Goal: Information Seeking & Learning: Learn about a topic

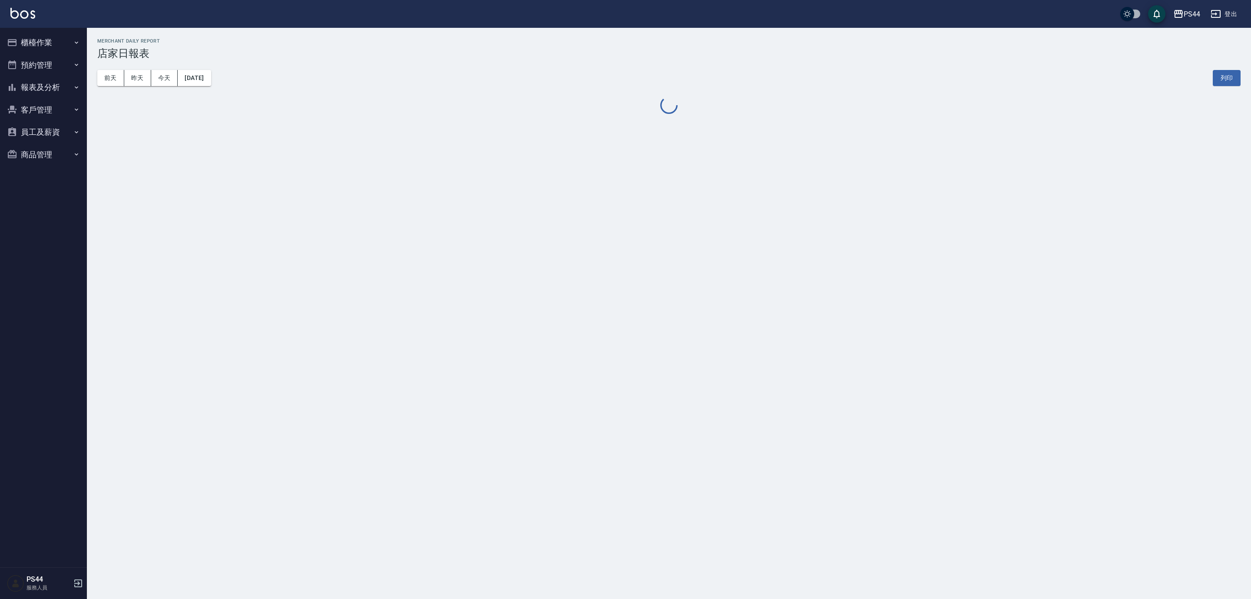
click at [43, 83] on button "報表及分析" at bounding box center [43, 87] width 80 height 23
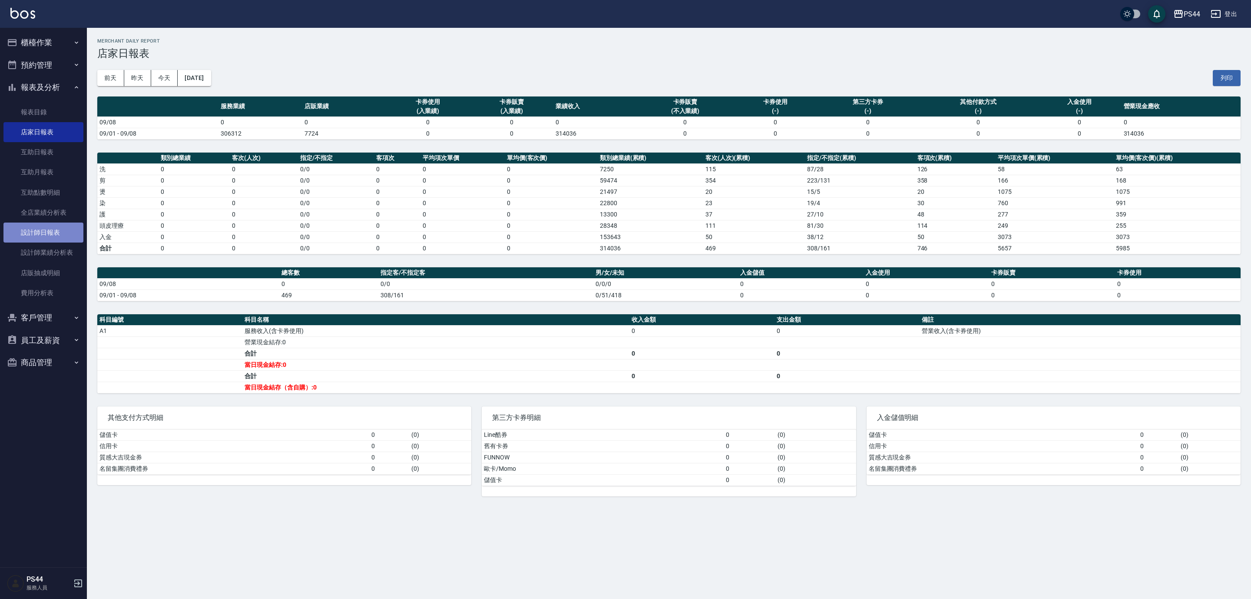
click at [41, 230] on link "設計師日報表" at bounding box center [43, 232] width 80 height 20
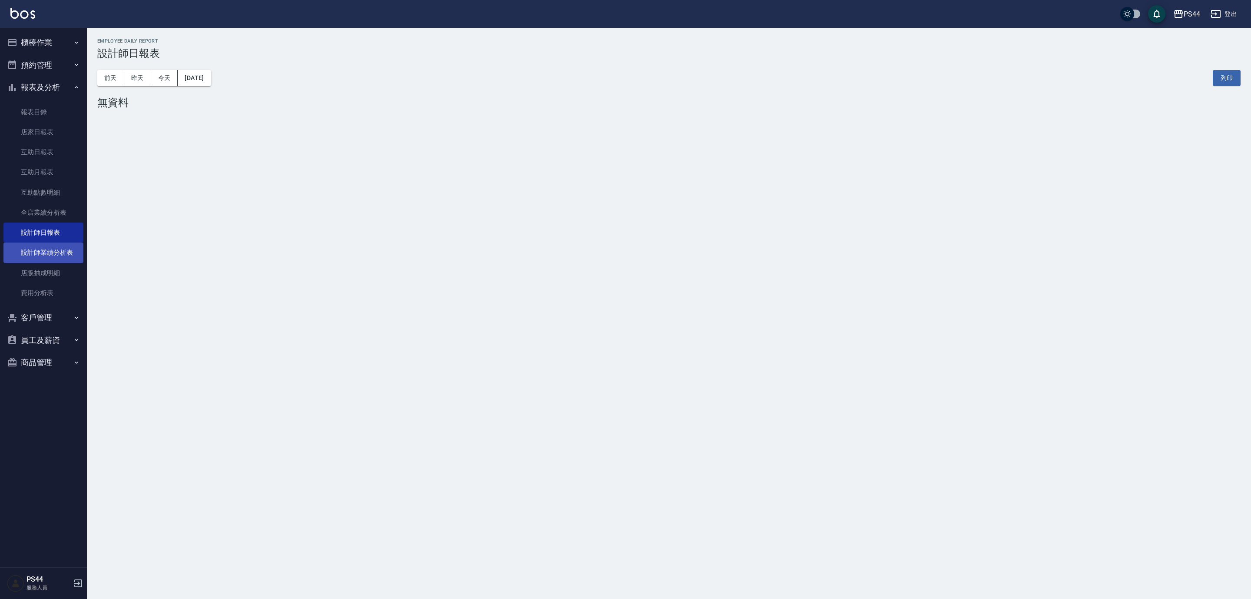
click at [46, 252] on link "設計師業績分析表" at bounding box center [43, 252] width 80 height 20
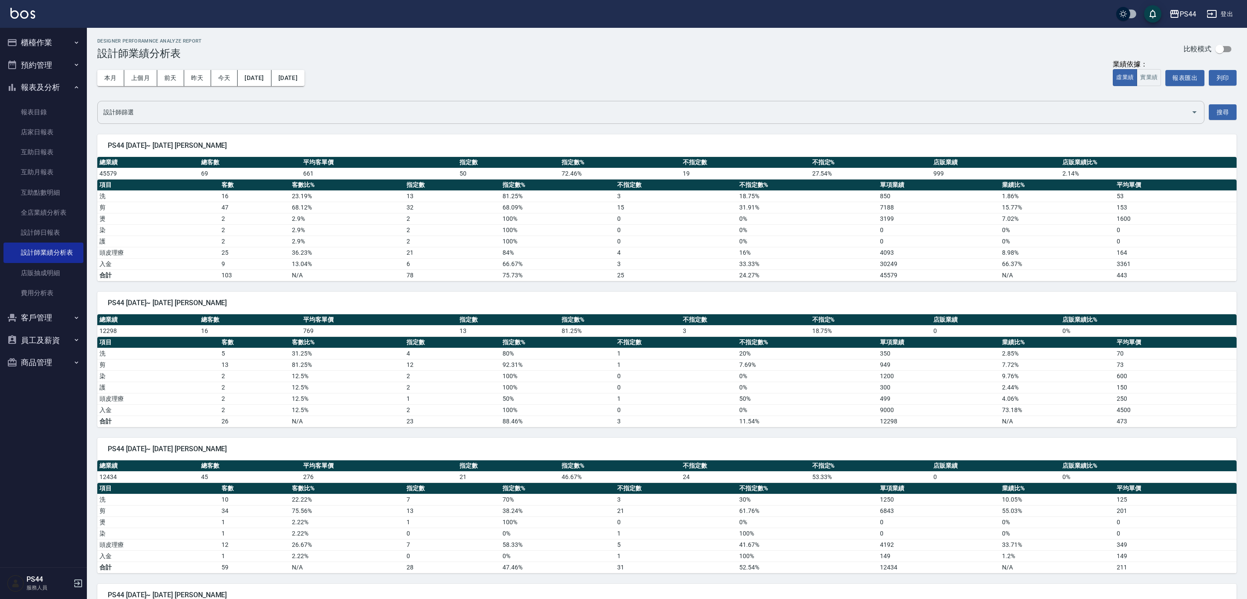
click at [235, 110] on input "設計師篩選" at bounding box center [644, 112] width 1087 height 15
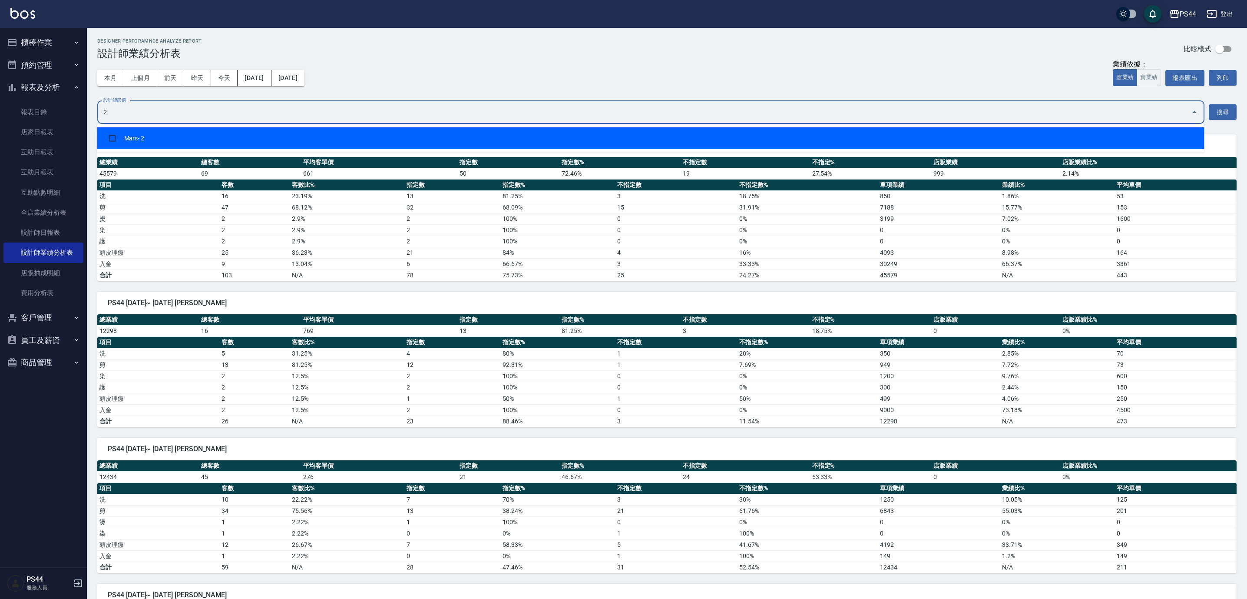
type input "22"
checkbox input "true"
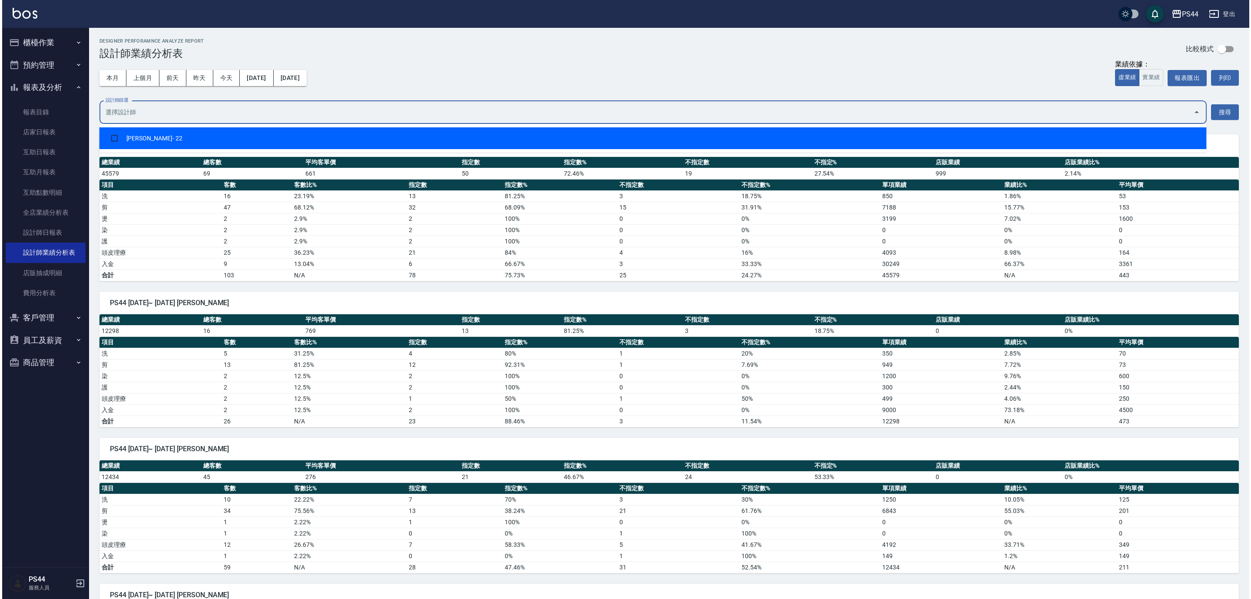
scroll to position [75, 0]
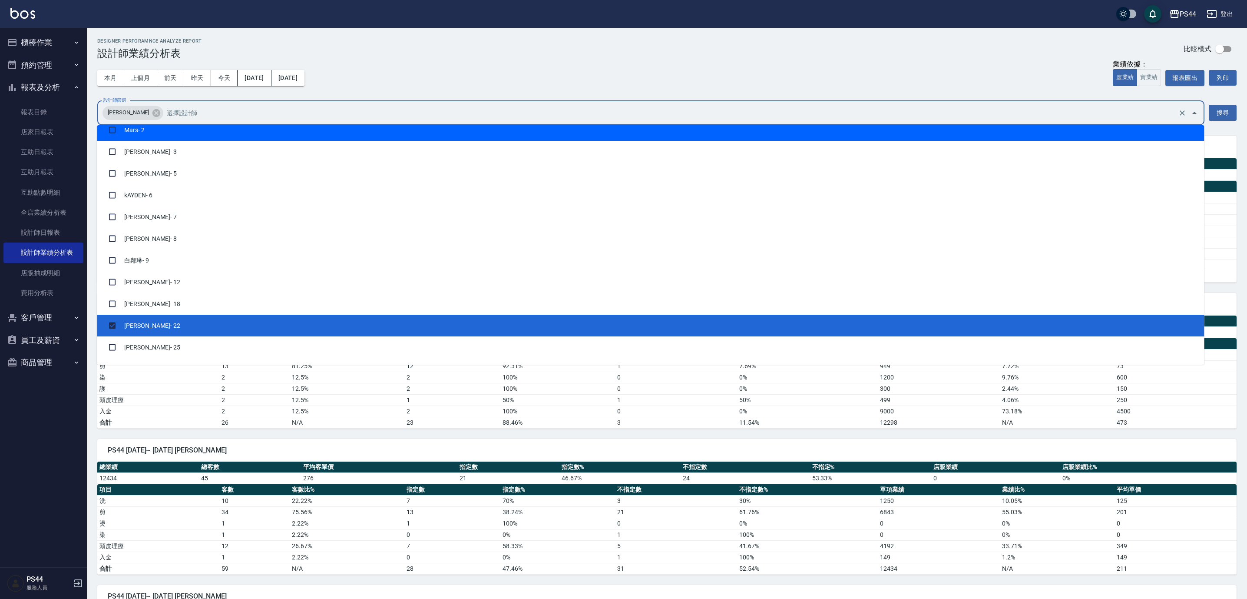
drag, startPoint x: 391, startPoint y: 66, endPoint x: 358, endPoint y: 66, distance: 33.9
click at [389, 66] on div "本月 上個月 [DATE] [DATE] [DATE] [DATE] [DATE] 業績依據： 虛業績 實業績 報表匯出 列印" at bounding box center [667, 78] width 1140 height 37
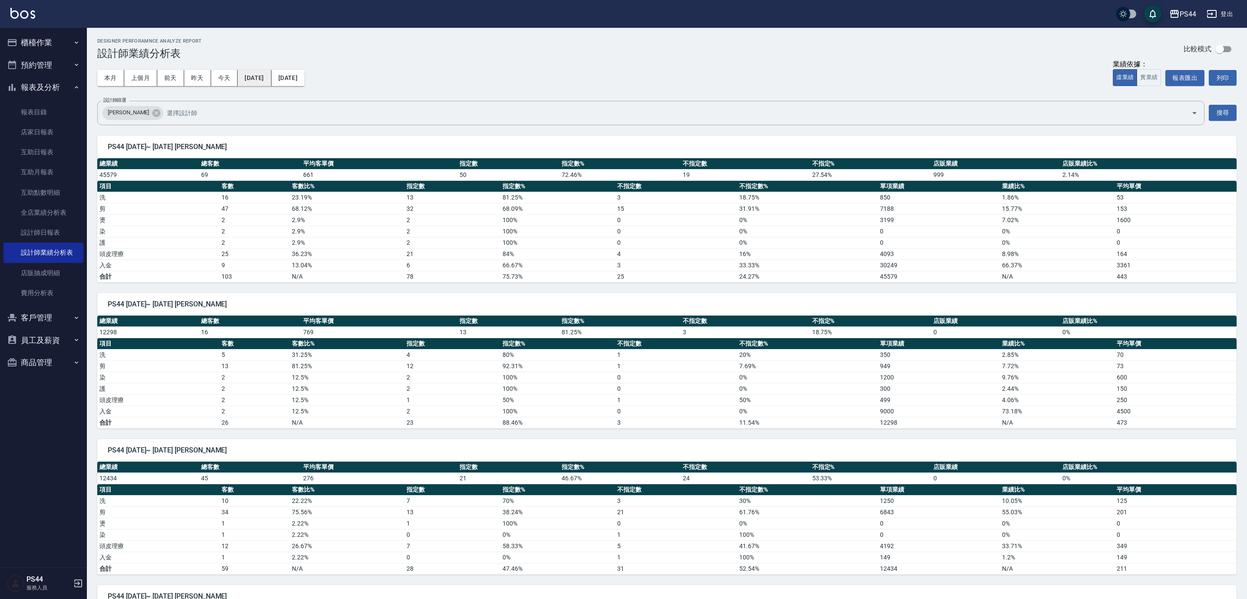
click at [268, 76] on button "[DATE]" at bounding box center [254, 78] width 33 height 16
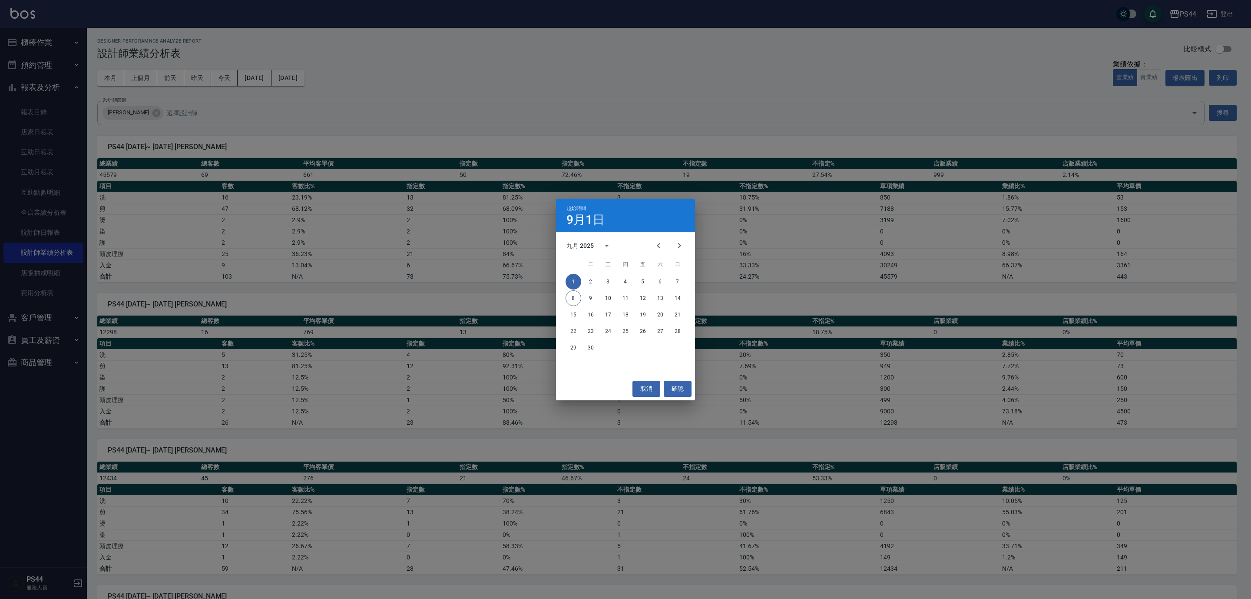
click at [589, 243] on div "九月 2025" at bounding box center [579, 245] width 27 height 9
click at [583, 313] on button "2023" at bounding box center [580, 316] width 31 height 16
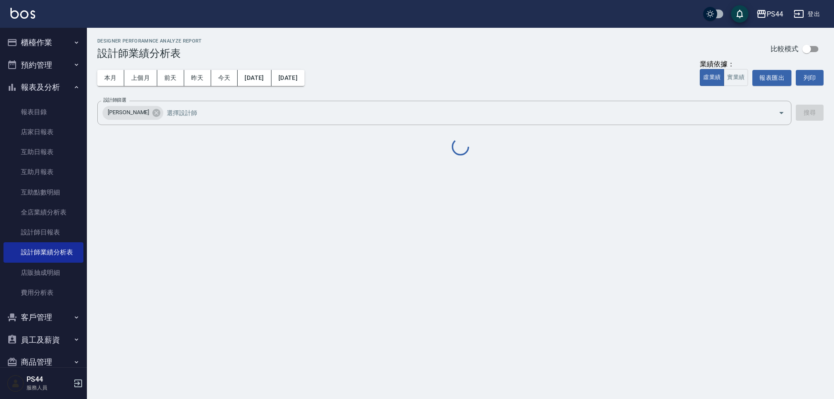
drag, startPoint x: 1204, startPoint y: 2, endPoint x: 400, endPoint y: 58, distance: 806.5
click at [400, 58] on div "Designer Perforamnce Analyze Report 設計師業績分析表 比較模式" at bounding box center [460, 48] width 726 height 21
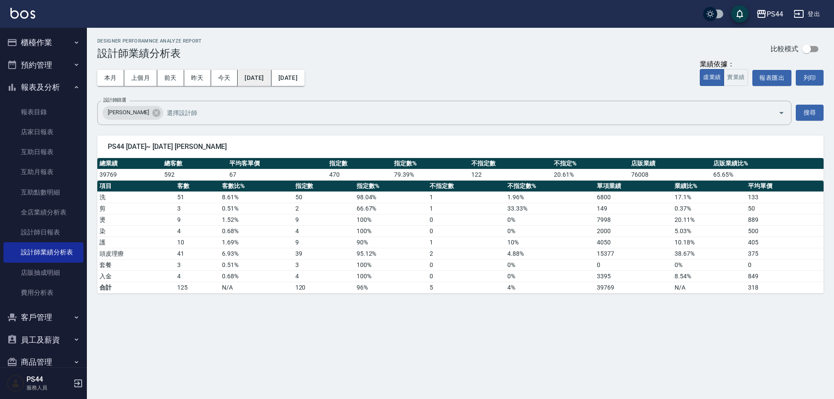
click at [260, 78] on button "[DATE]" at bounding box center [254, 78] width 33 height 16
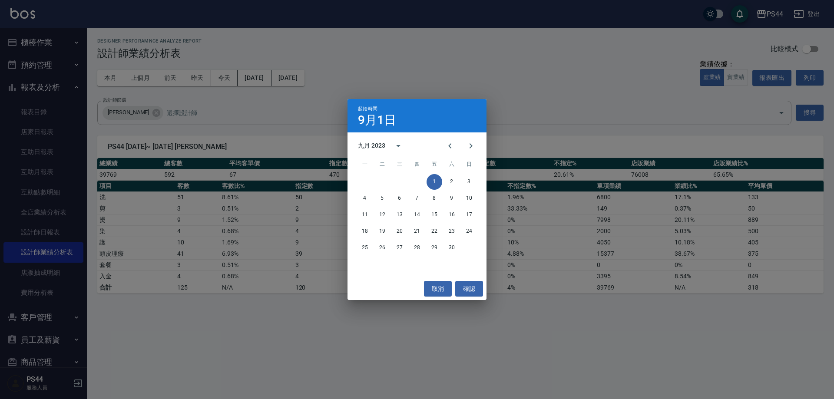
click at [383, 144] on div "九月 2023" at bounding box center [371, 145] width 27 height 9
click at [463, 196] on button "2022" at bounding box center [462, 196] width 31 height 16
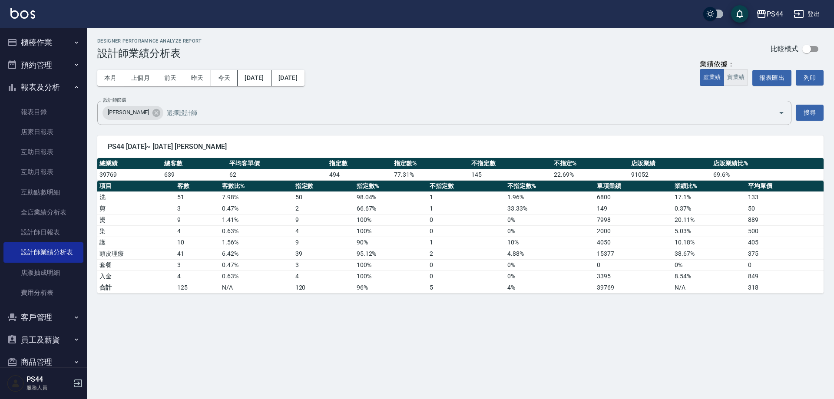
click at [735, 78] on button "實業績" at bounding box center [736, 77] width 24 height 17
click at [710, 83] on button "虛業績" at bounding box center [712, 77] width 24 height 17
